Goal: Information Seeking & Learning: Learn about a topic

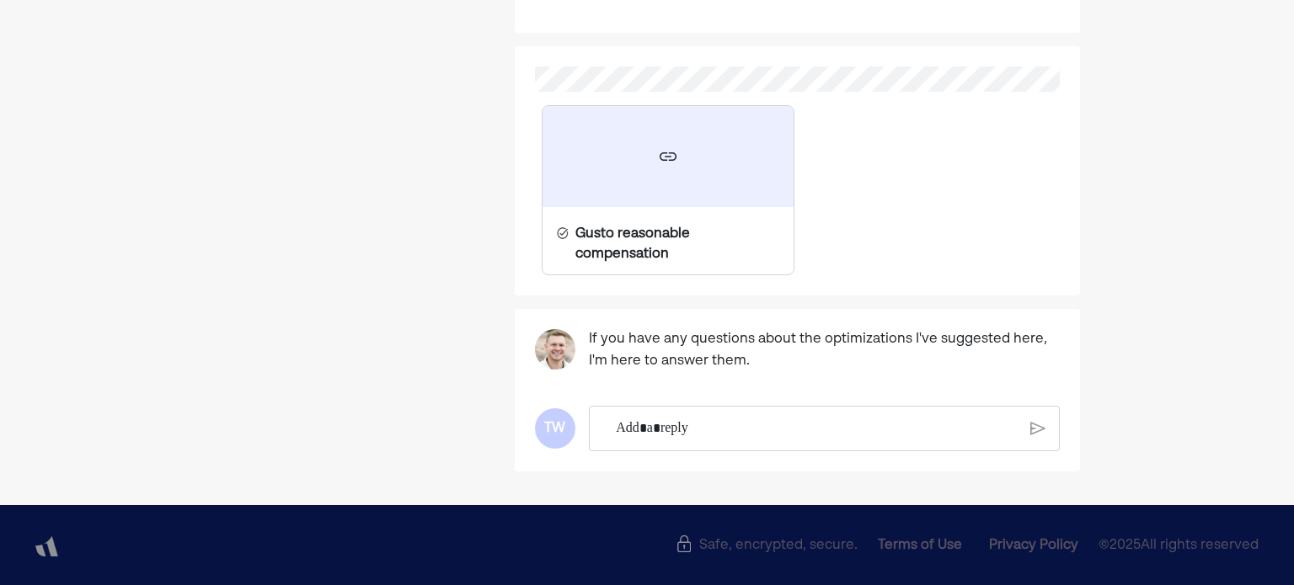
scroll to position [835, 0]
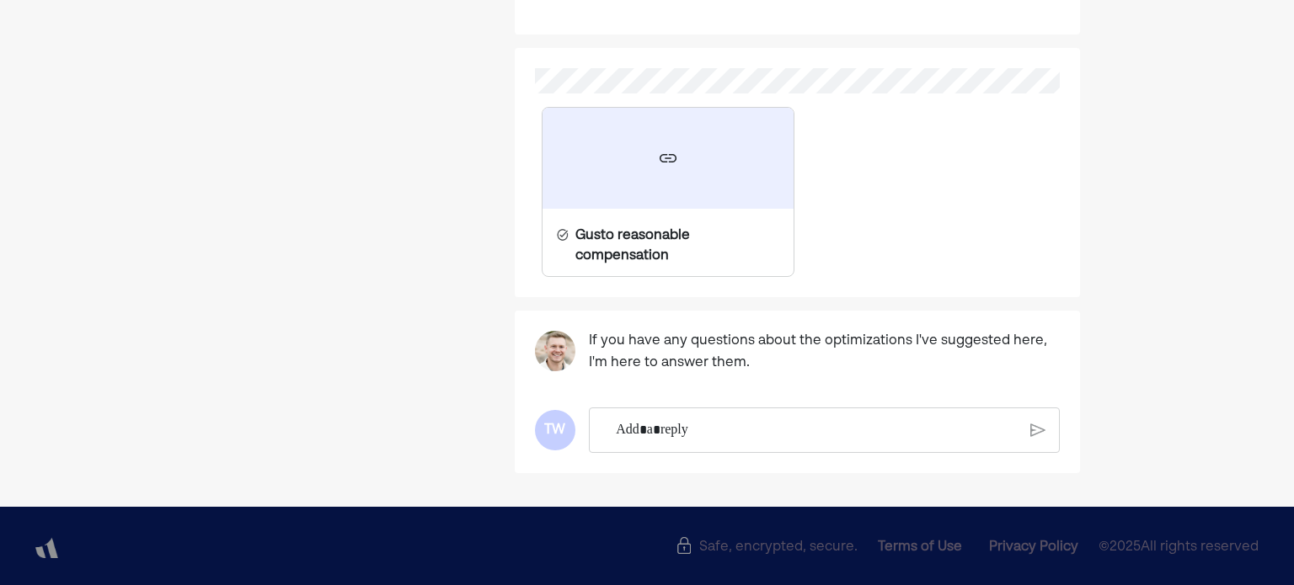
click at [750, 432] on p "Rich Text Editor. Editing area: main" at bounding box center [816, 430] width 401 height 22
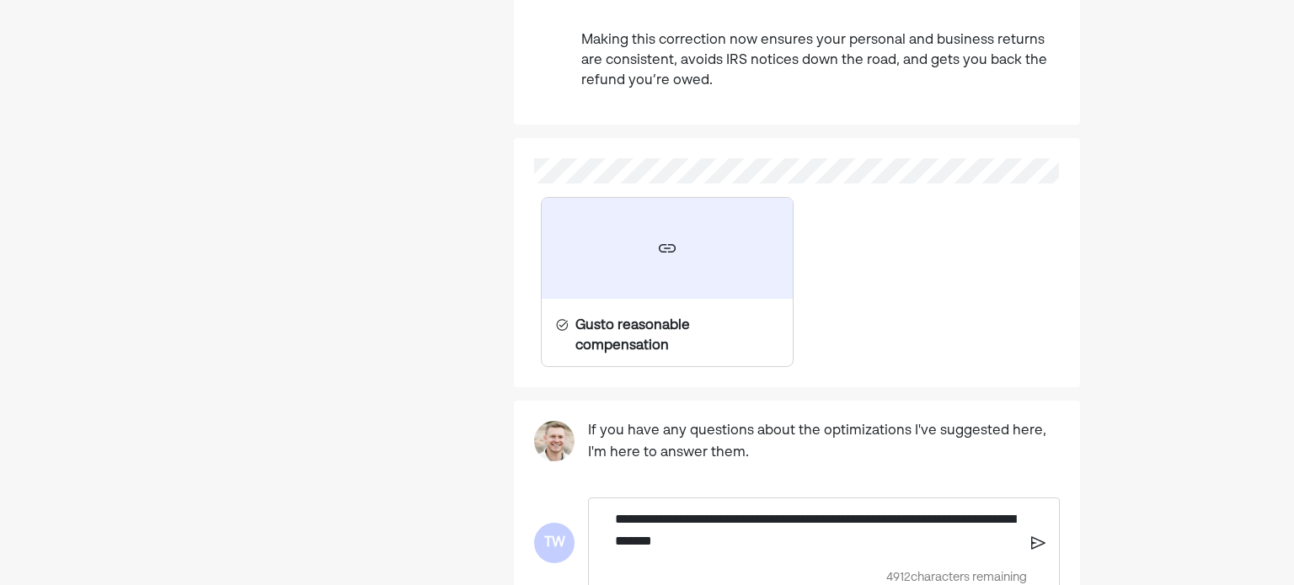
scroll to position [883, 0]
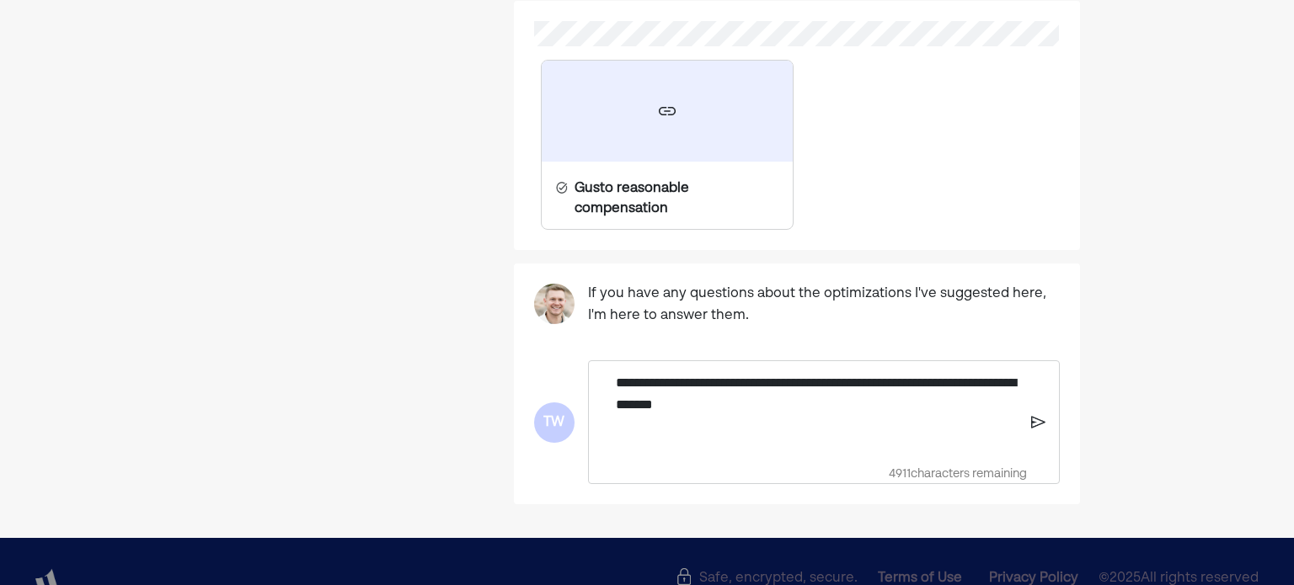
click at [1031, 422] on img at bounding box center [1038, 422] width 14 height 15
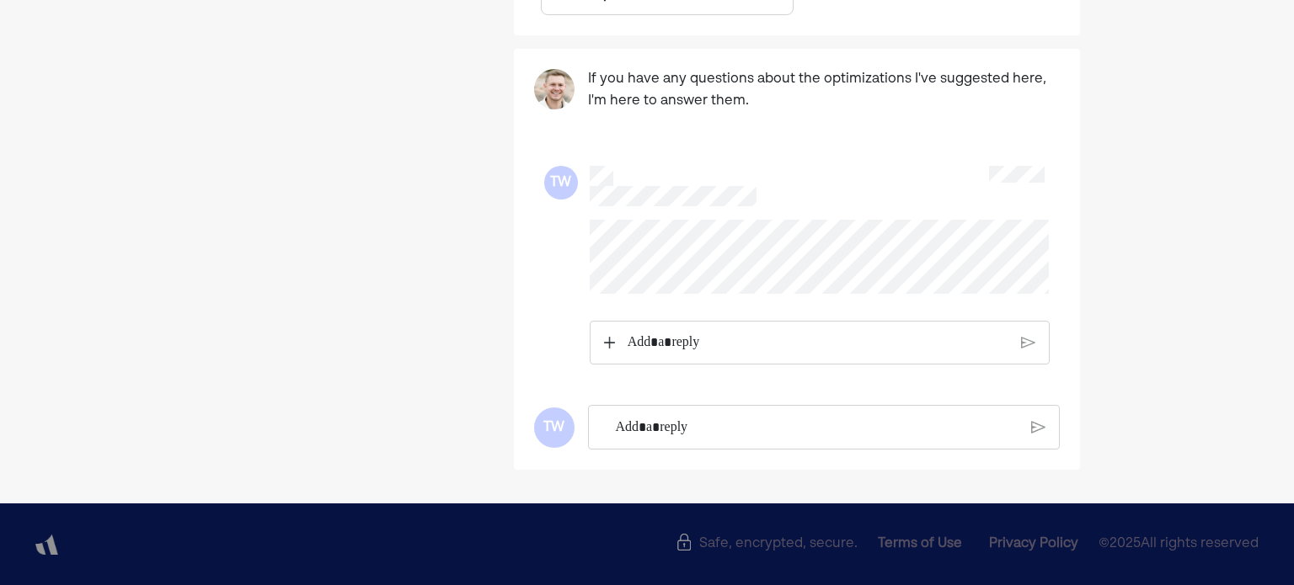
scroll to position [1109, 0]
click at [923, 342] on p "Rich Text Editor. Editing area: main" at bounding box center [818, 343] width 382 height 22
click at [610, 339] on img at bounding box center [609, 343] width 11 height 12
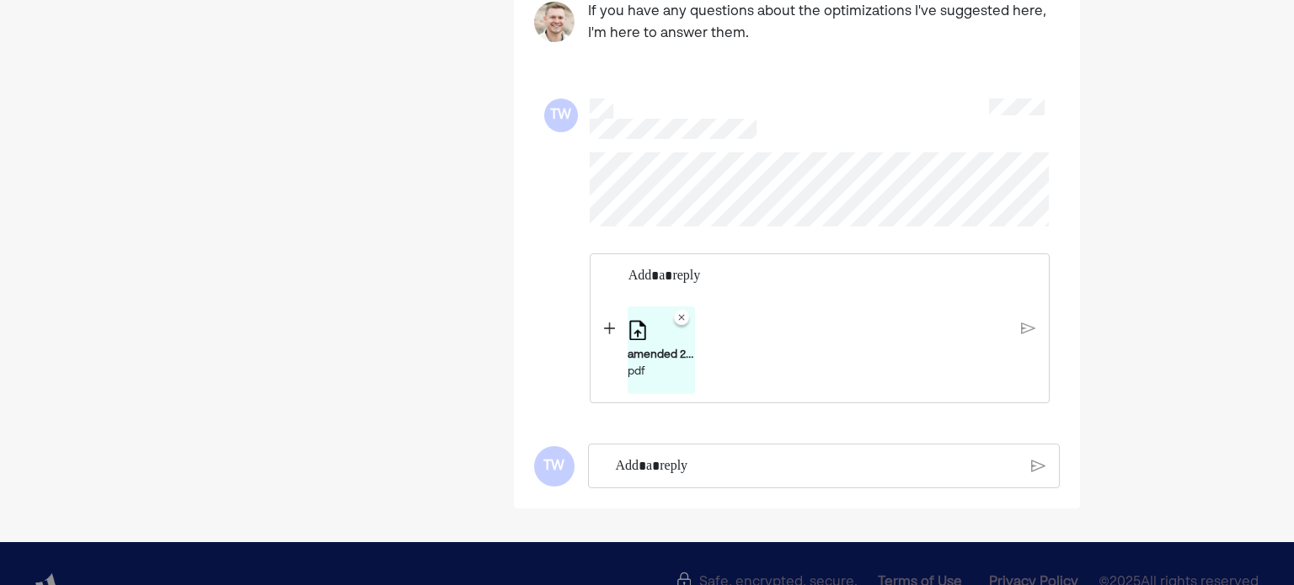
scroll to position [1193, 0]
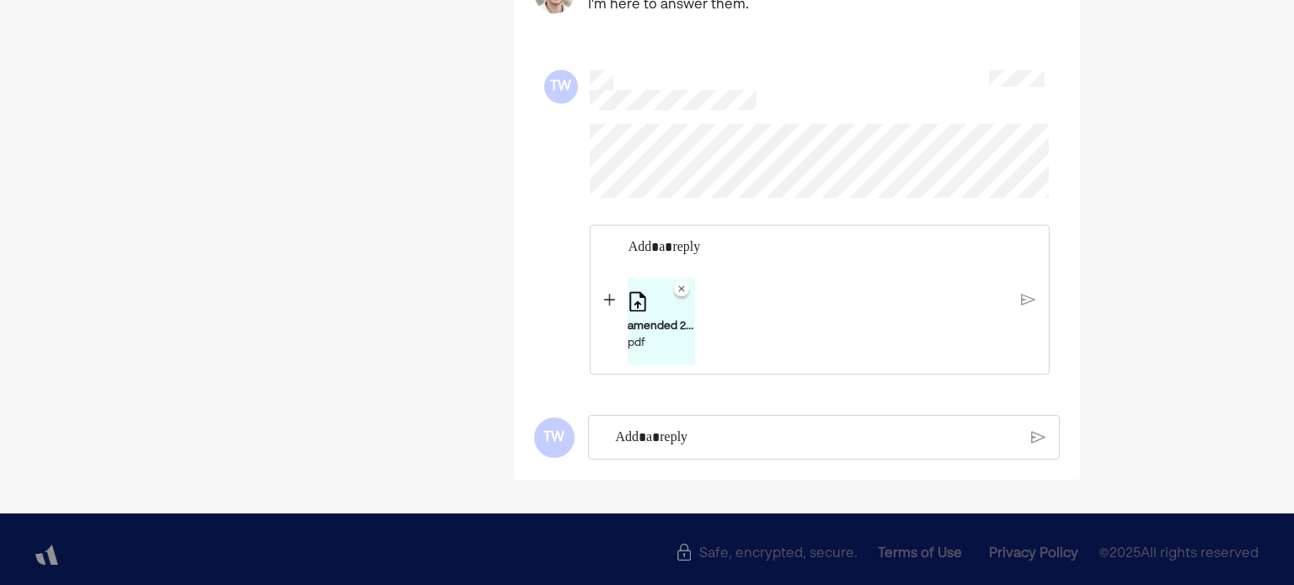
click at [1026, 307] on img at bounding box center [1028, 299] width 14 height 15
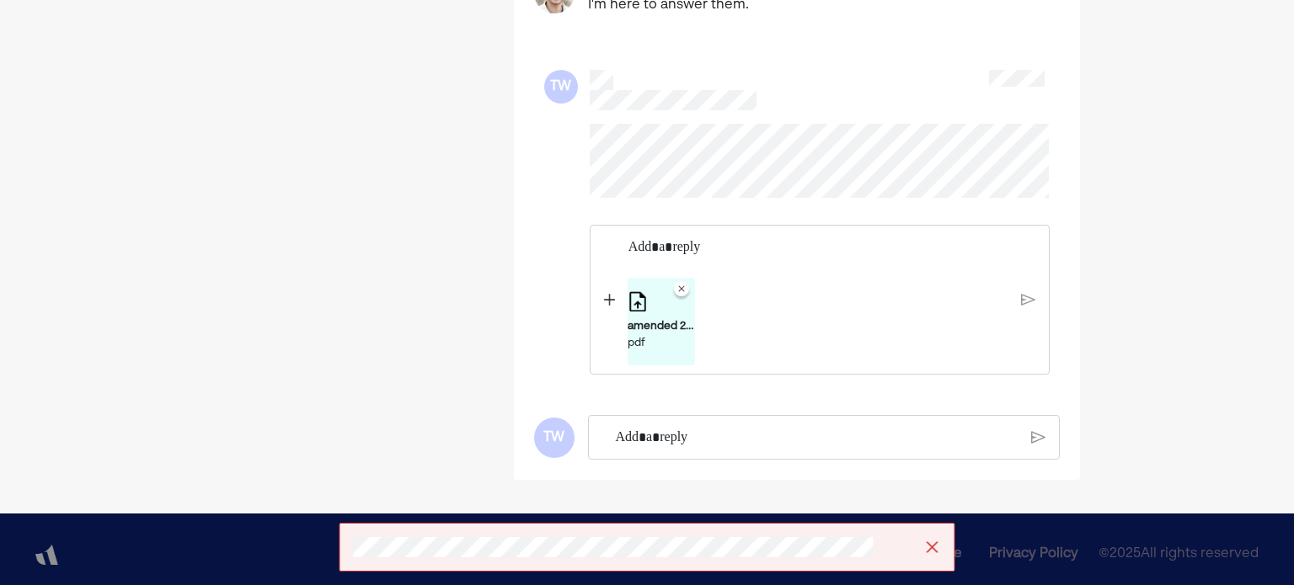
drag, startPoint x: 872, startPoint y: 339, endPoint x: 827, endPoint y: 329, distance: 46.6
click at [871, 339] on div "amended 2024 taxes - mail to irs.pdf pdf" at bounding box center [817, 322] width 381 height 88
click at [742, 319] on div "amended 2024 taxes - mail to irs.pdf pdf" at bounding box center [817, 322] width 381 height 88
click at [730, 331] on div "amended 2024 taxes - mail to irs.pdf pdf" at bounding box center [817, 322] width 381 height 88
click at [1026, 307] on img at bounding box center [1028, 299] width 14 height 15
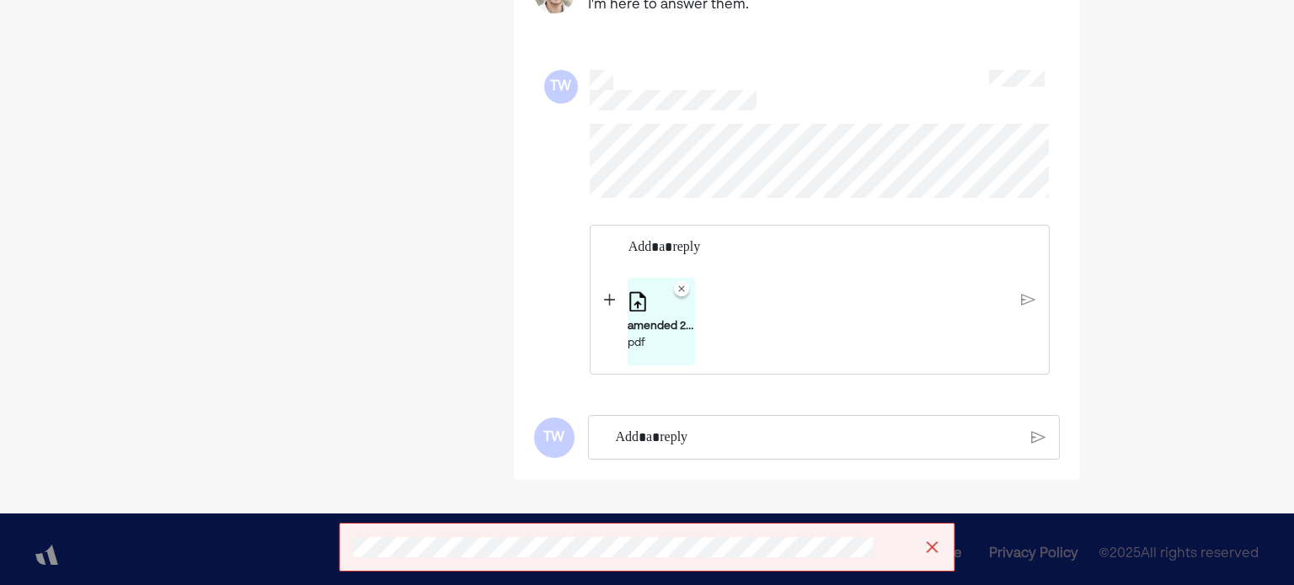
click at [680, 302] on img at bounding box center [681, 291] width 20 height 20
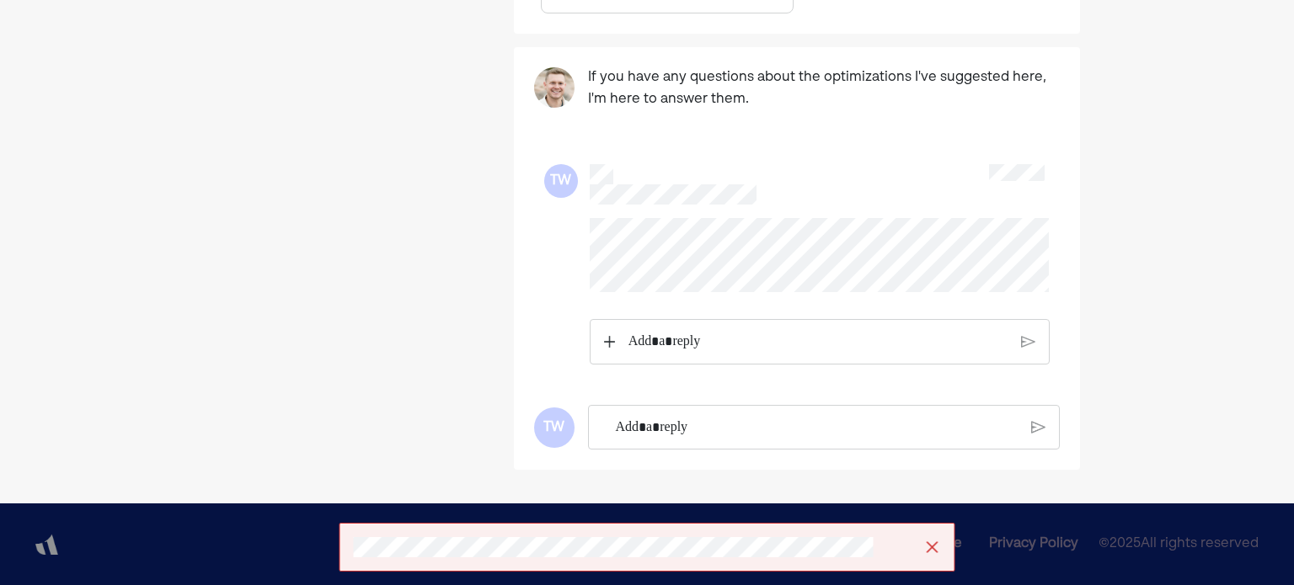
scroll to position [1111, 0]
click at [606, 338] on img at bounding box center [609, 342] width 11 height 12
click at [933, 552] on img at bounding box center [932, 547] width 17 height 17
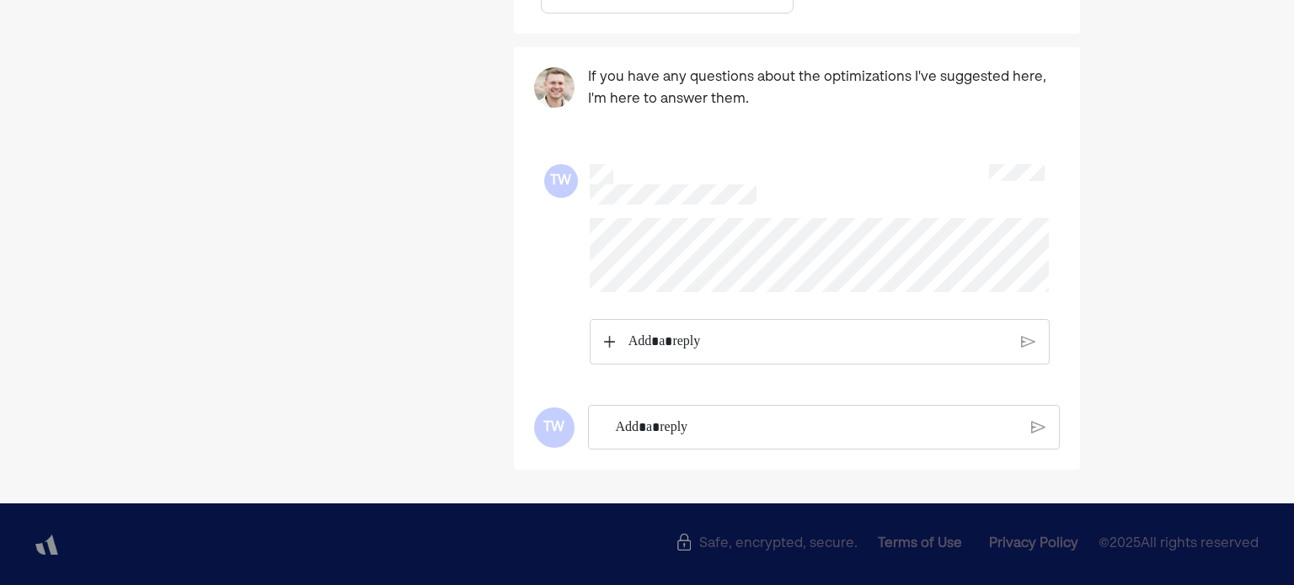
click at [613, 343] on img at bounding box center [609, 342] width 11 height 12
click at [680, 437] on p "Rich Text Editor. Editing area: main" at bounding box center [817, 428] width 402 height 22
click at [736, 333] on div "Rich Text Editor. Editing area: main" at bounding box center [818, 344] width 398 height 44
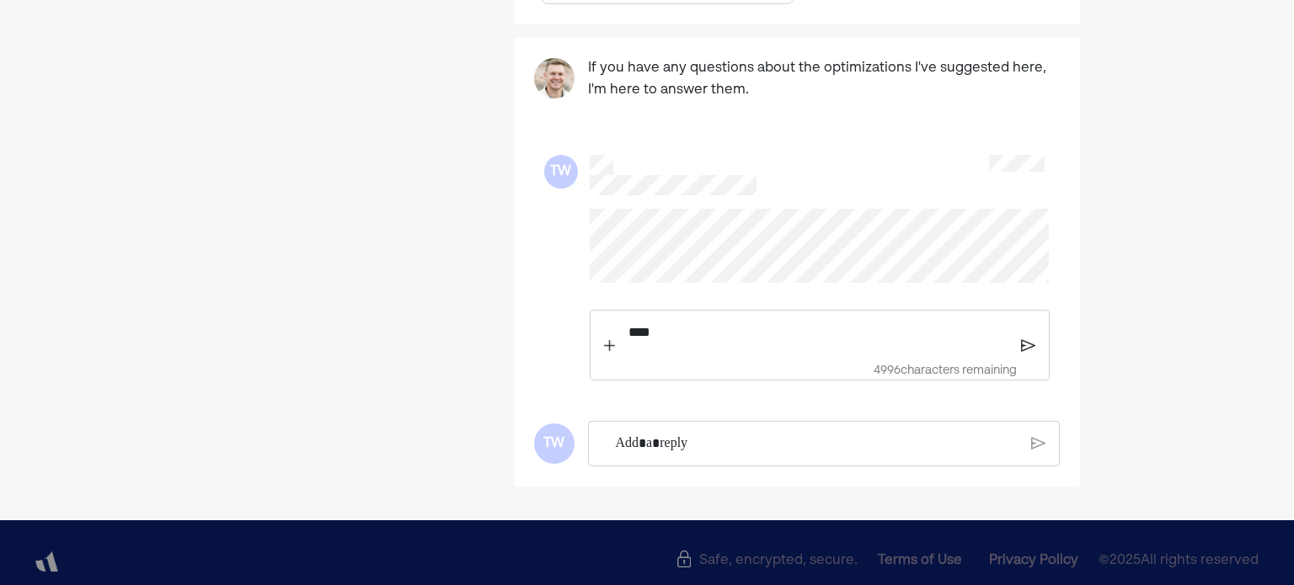
click at [600, 358] on div "**** 4996 characters remaining" at bounding box center [820, 345] width 460 height 71
click at [612, 351] on img at bounding box center [609, 345] width 11 height 12
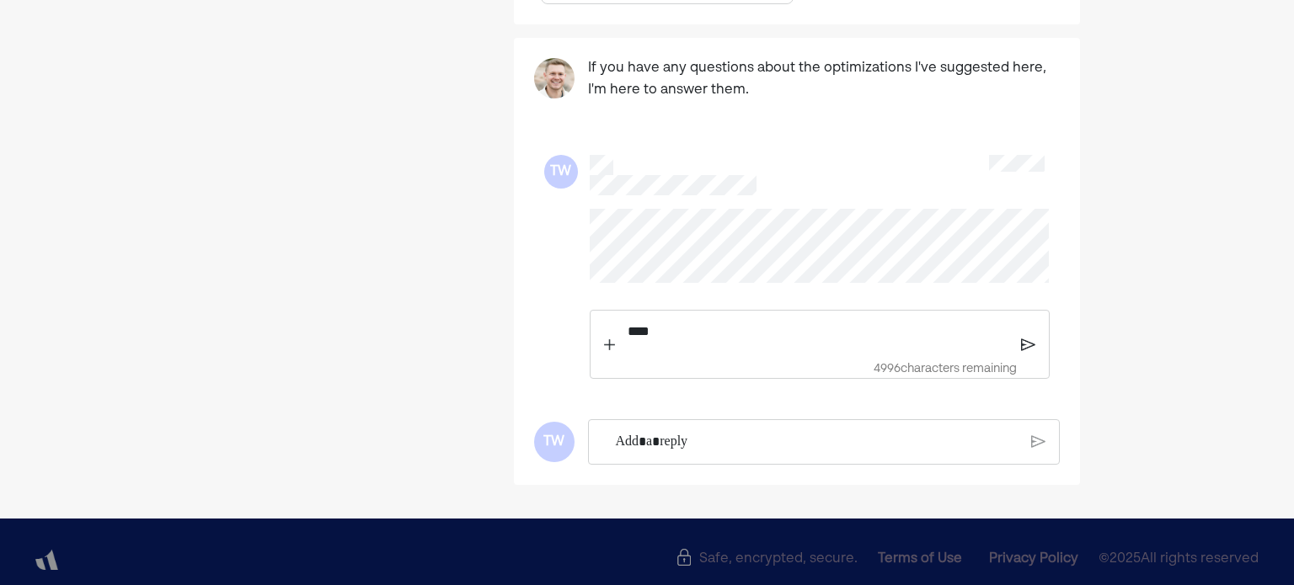
click at [679, 343] on p "****" at bounding box center [817, 332] width 381 height 22
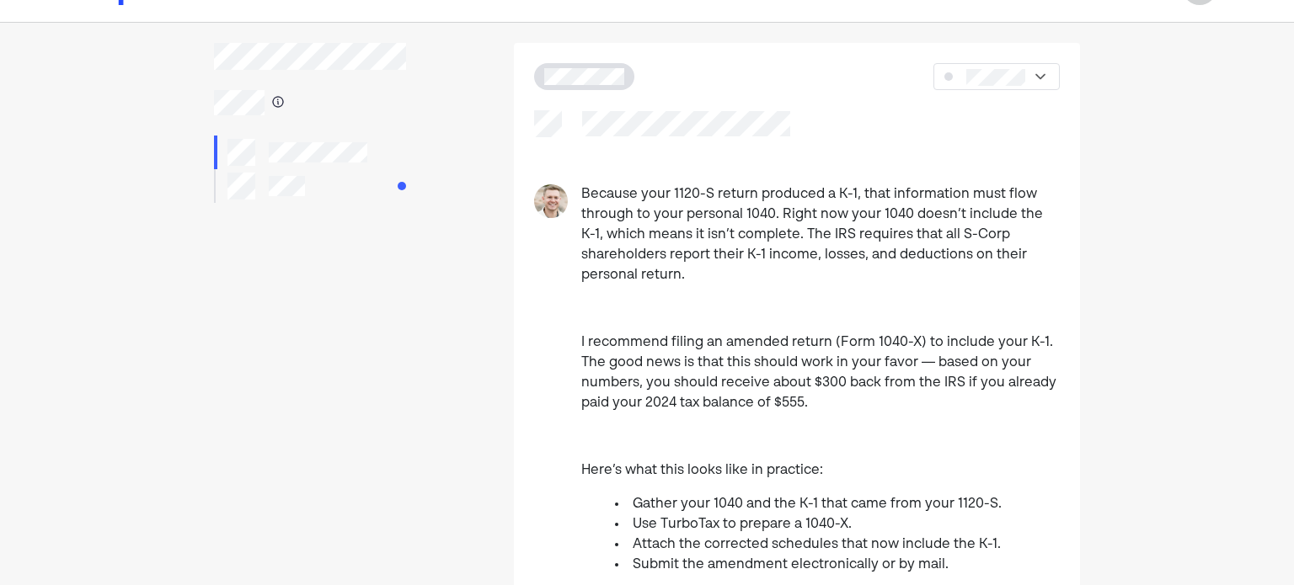
scroll to position [0, 0]
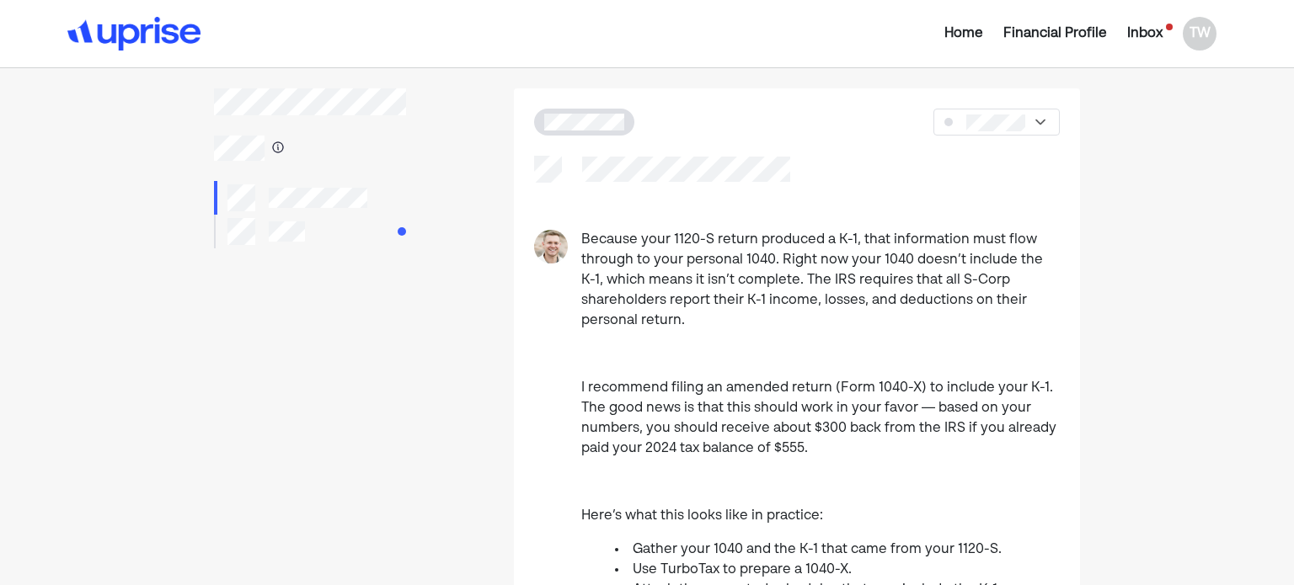
click at [1044, 131] on div at bounding box center [996, 122] width 126 height 27
click at [850, 261] on p "Because your 1120-S return produced a K-1, that information must flow through t…" at bounding box center [820, 280] width 478 height 101
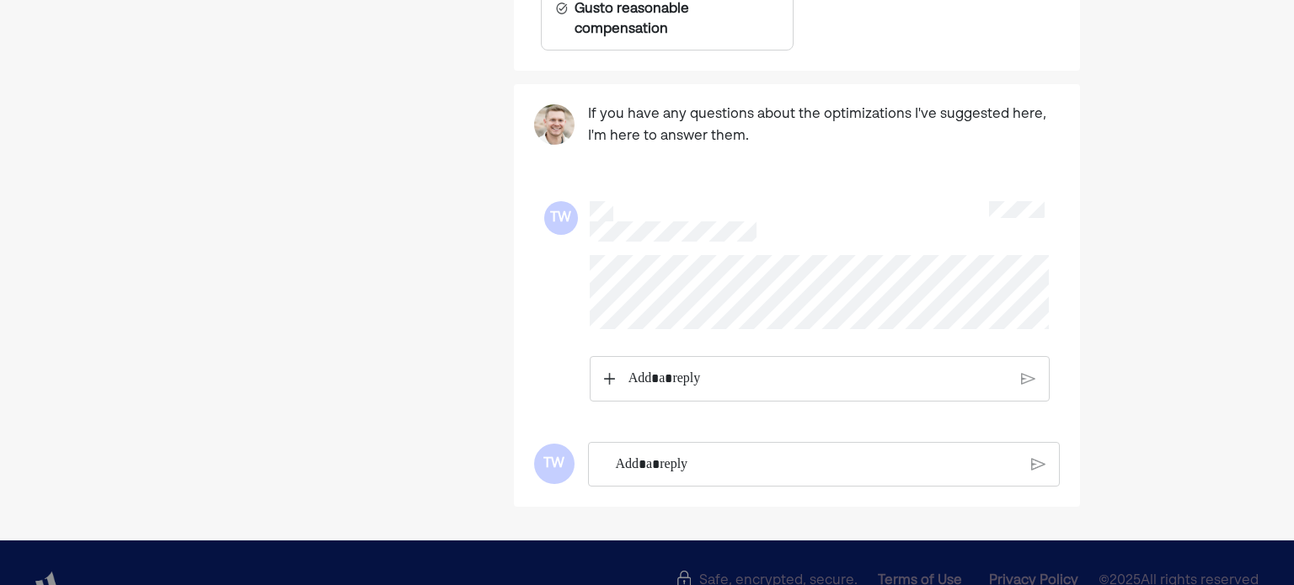
scroll to position [1111, 0]
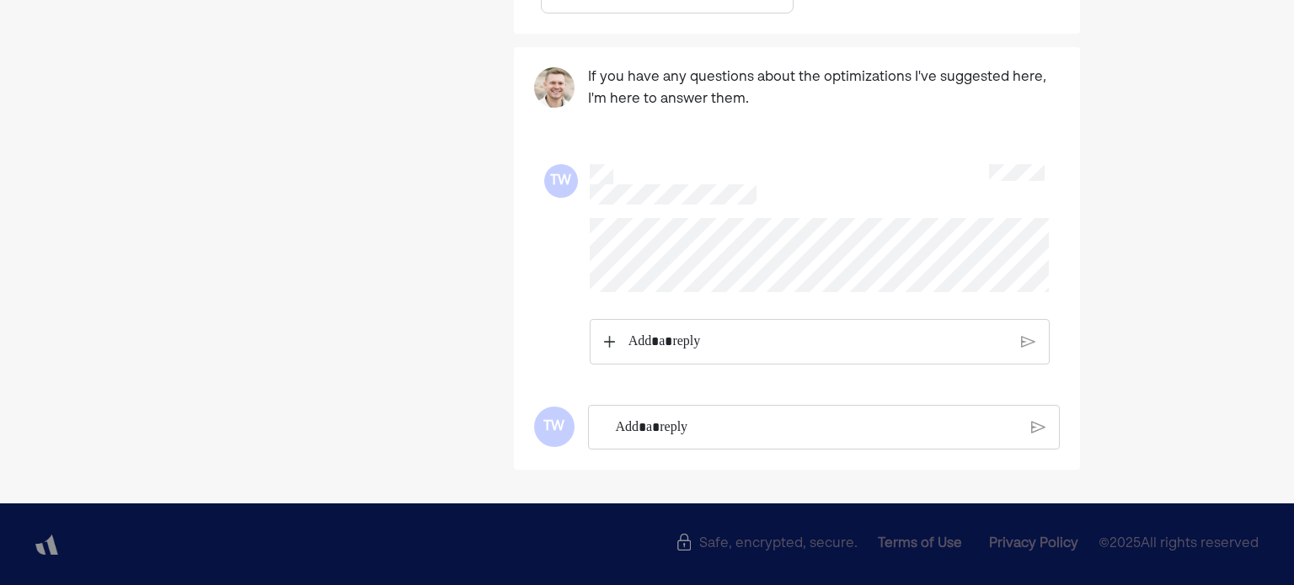
click at [610, 342] on img at bounding box center [609, 342] width 11 height 12
click at [669, 343] on p "Rich Text Editor. Editing area: main" at bounding box center [817, 343] width 381 height 22
click at [1024, 344] on img at bounding box center [1028, 341] width 13 height 15
drag, startPoint x: 777, startPoint y: 292, endPoint x: 771, endPoint y: 282, distance: 12.1
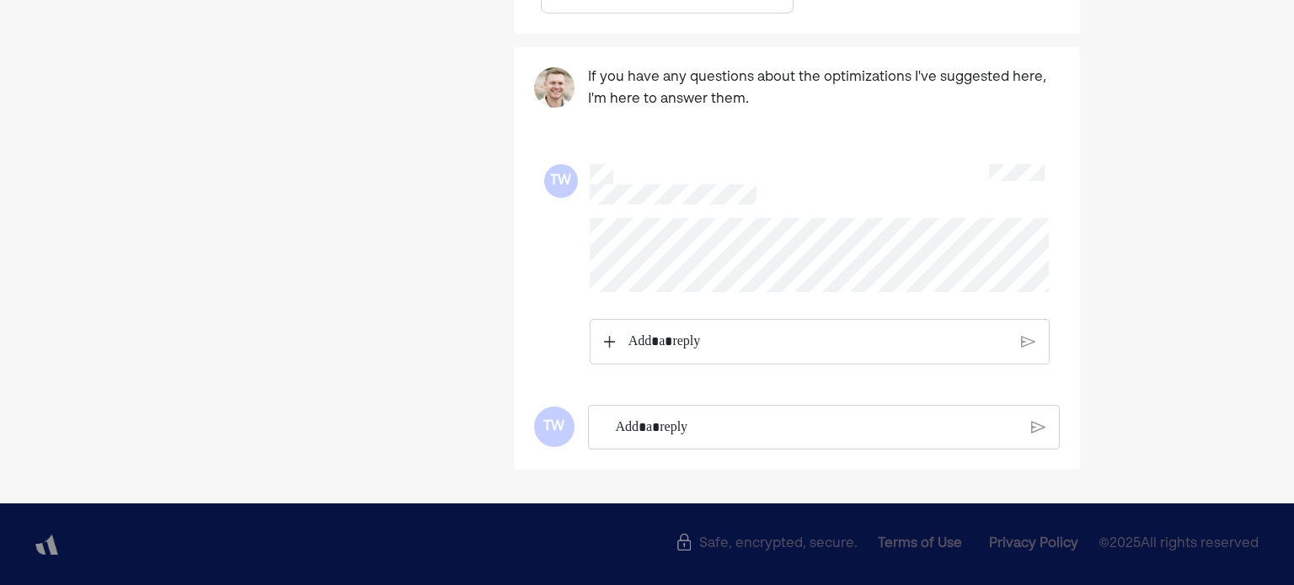
click at [775, 289] on div at bounding box center [820, 255] width 460 height 74
click at [728, 339] on p "Rich Text Editor. Editing area: main" at bounding box center [818, 342] width 380 height 22
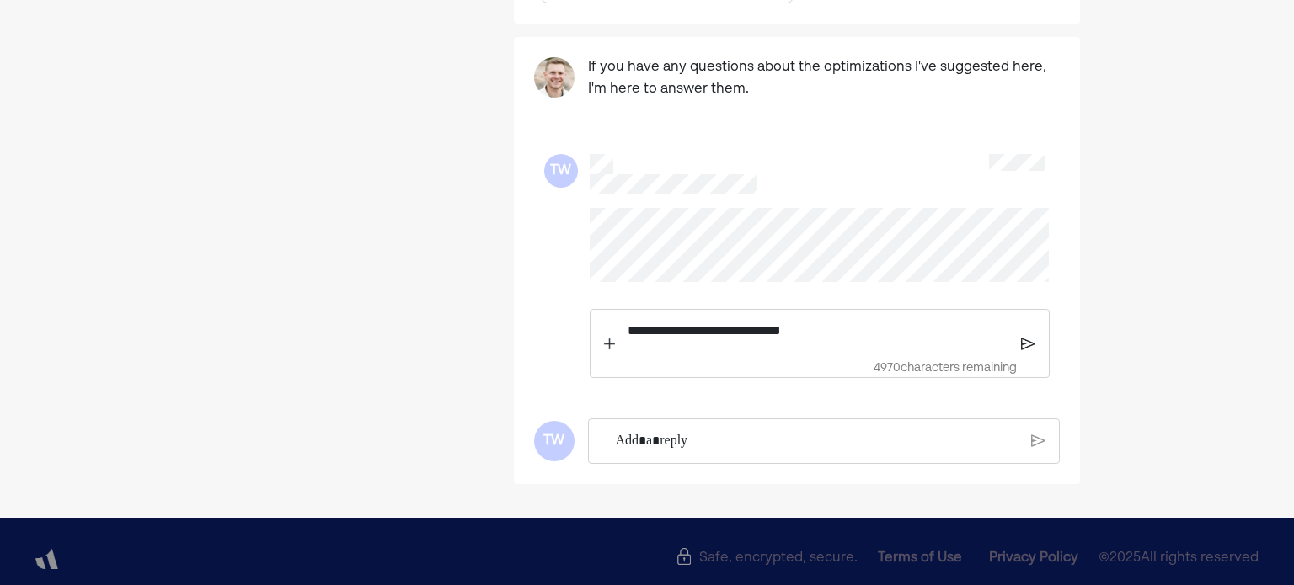
click at [1031, 351] on img at bounding box center [1028, 343] width 14 height 15
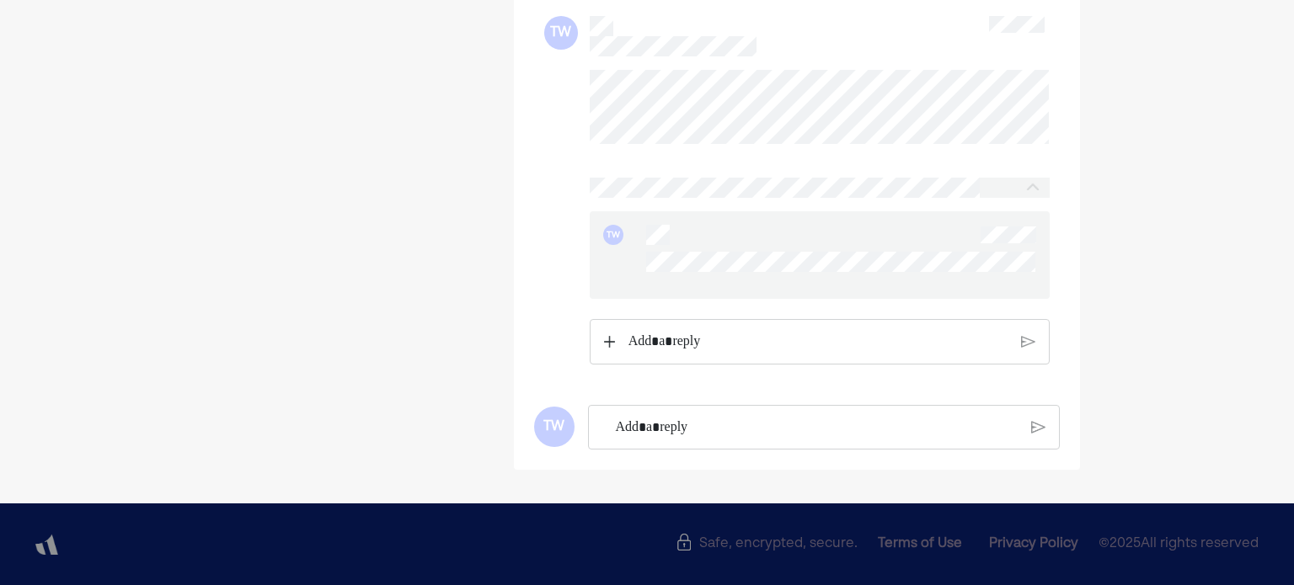
scroll to position [1257, 0]
click at [667, 433] on p "Rich Text Editor. Editing area: main" at bounding box center [817, 428] width 402 height 22
click at [930, 430] on p "Rich Text Editor. Editing area: main" at bounding box center [816, 429] width 403 height 22
click at [918, 428] on p "Rich Text Editor. Editing area: main" at bounding box center [816, 429] width 403 height 22
click at [1034, 429] on img at bounding box center [1038, 427] width 14 height 15
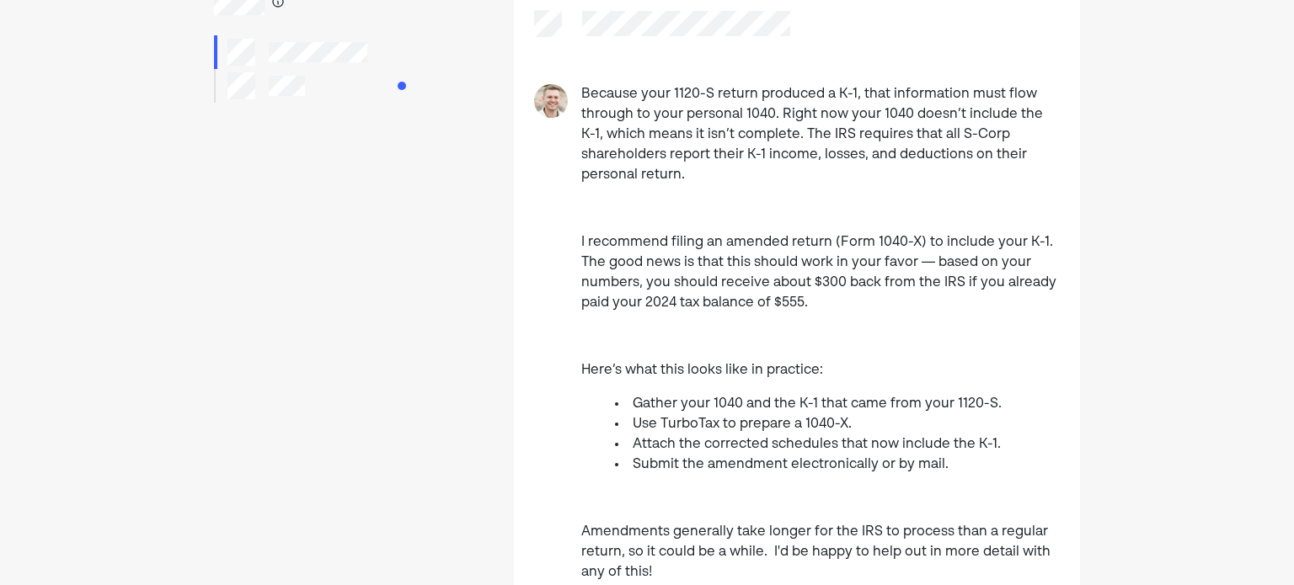
scroll to position [0, 0]
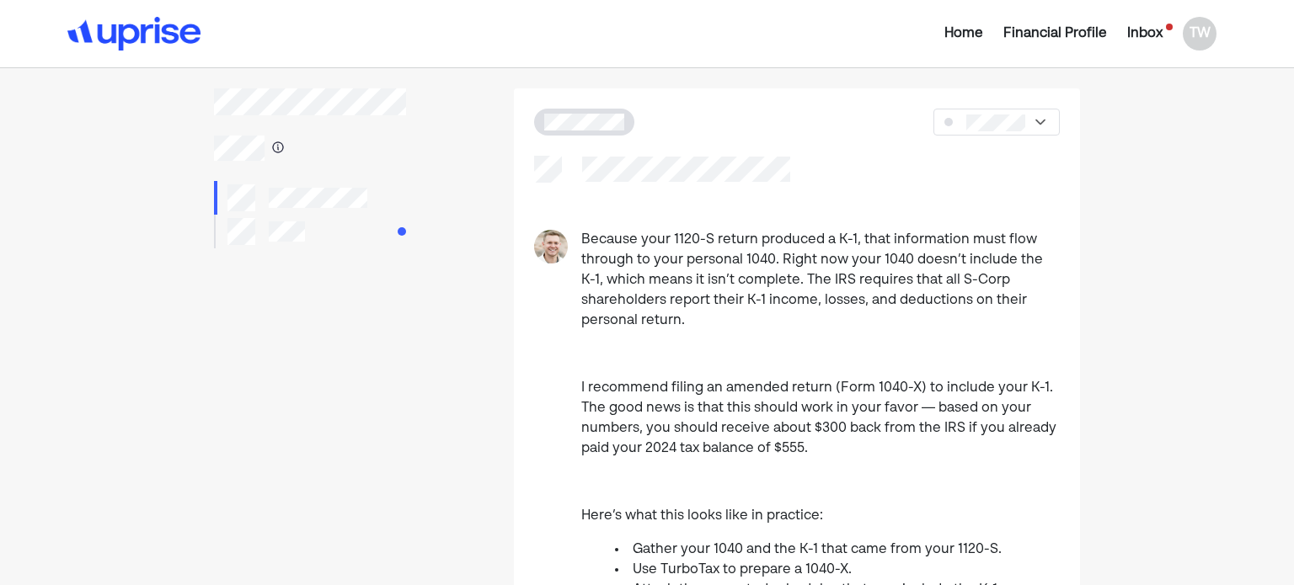
click at [1138, 37] on div "Inbox" at bounding box center [1144, 34] width 35 height 20
